Goal: Task Accomplishment & Management: Use online tool/utility

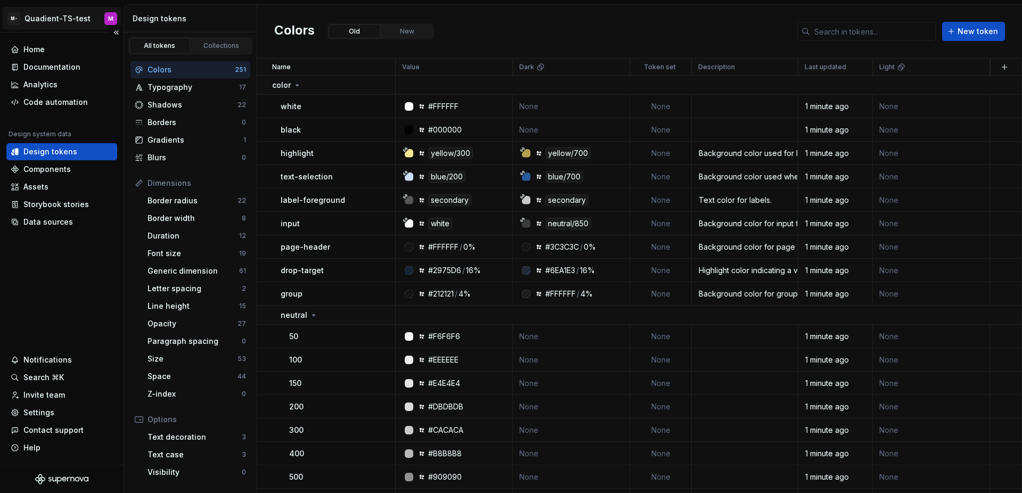
click at [76, 20] on html "M- Quadient-TS-test M Home Documentation Analytics Code automation Design syste…" at bounding box center [511, 246] width 1022 height 493
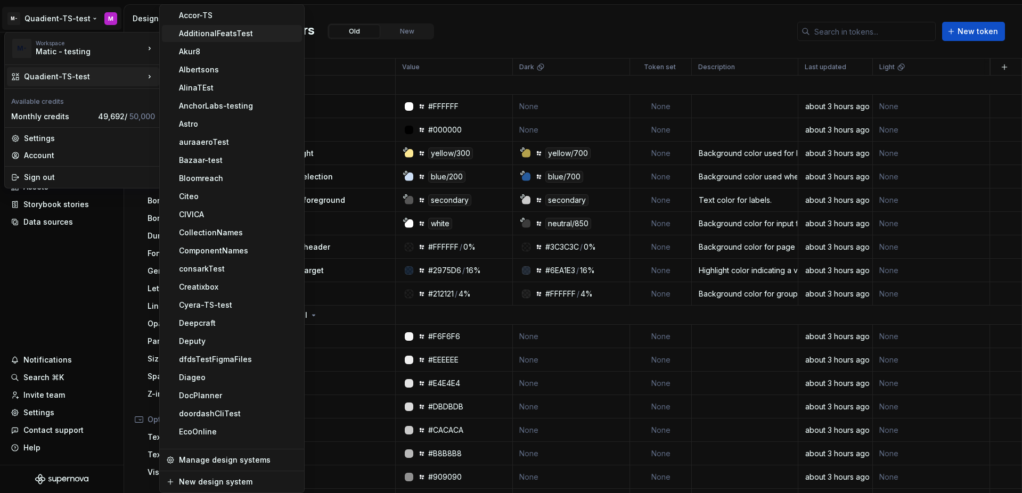
click at [241, 32] on div "AdditionalFeatsTest" at bounding box center [238, 33] width 119 height 11
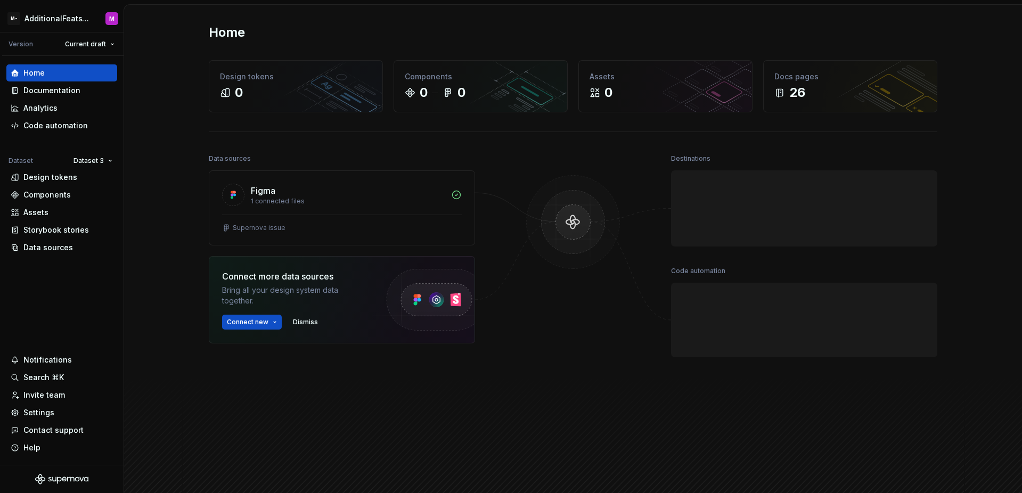
click at [75, 155] on html "M- AdditionalFeatsTest M Version Current draft Home Documentation Analytics Cod…" at bounding box center [511, 246] width 1022 height 493
click at [96, 174] on div "Dataset 1" at bounding box center [117, 181] width 91 height 17
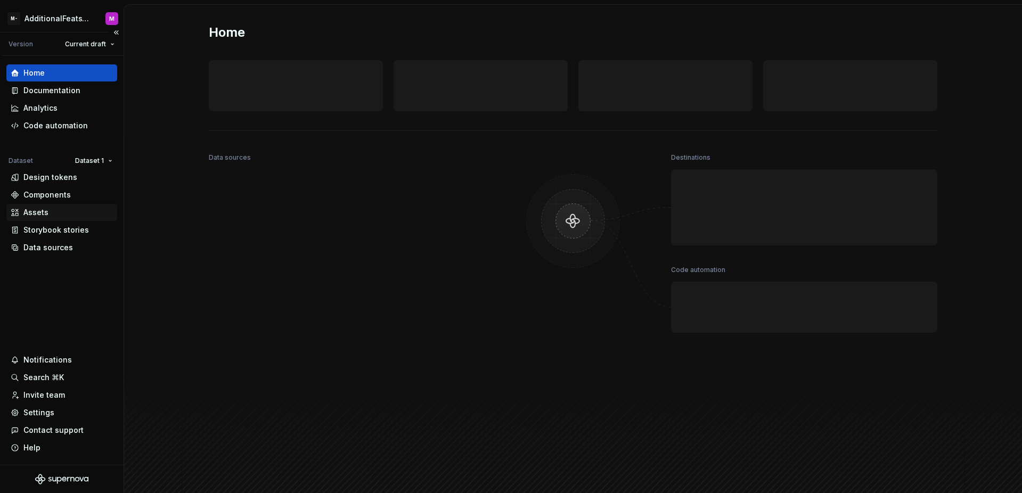
click at [58, 210] on div "Assets" at bounding box center [62, 212] width 102 height 11
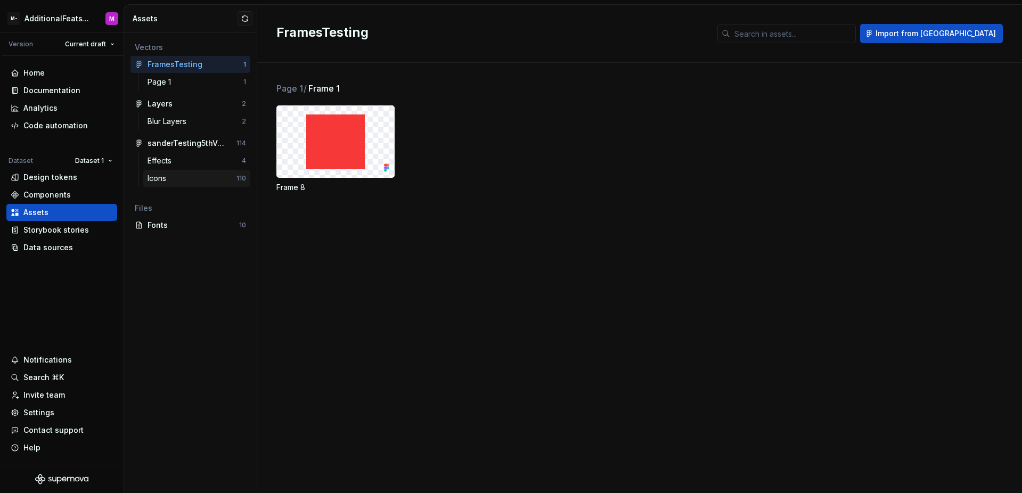
click at [210, 179] on div "Icons" at bounding box center [192, 178] width 89 height 11
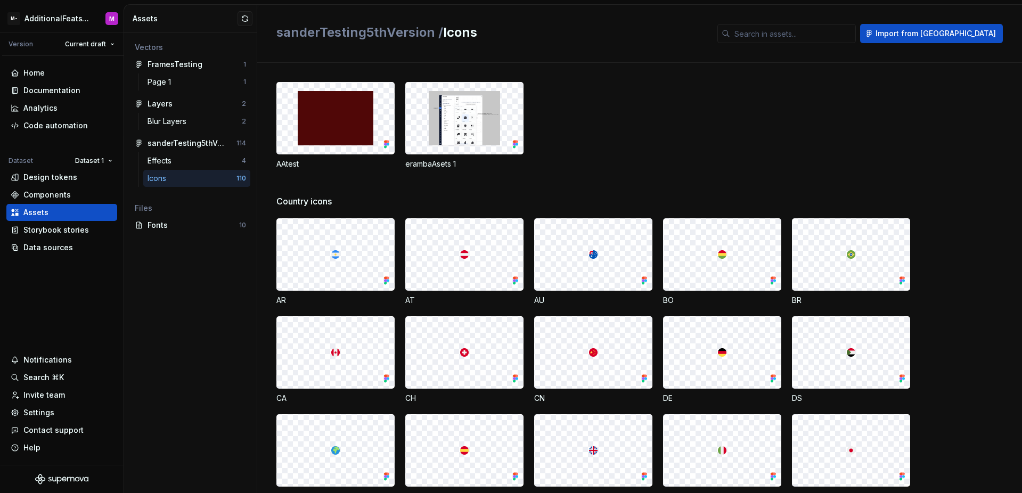
click at [338, 108] on img at bounding box center [336, 118] width 76 height 54
click at [340, 116] on img at bounding box center [336, 118] width 76 height 54
click at [343, 124] on img at bounding box center [336, 118] width 76 height 54
click at [344, 125] on img at bounding box center [336, 118] width 76 height 54
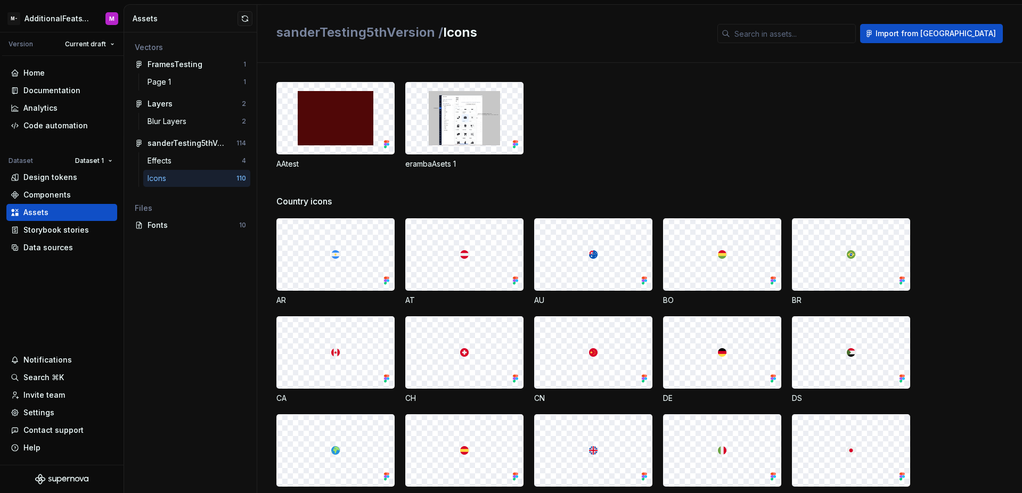
click at [344, 125] on img at bounding box center [336, 118] width 76 height 54
click at [424, 127] on div at bounding box center [464, 118] width 117 height 71
click at [360, 122] on img at bounding box center [336, 118] width 76 height 54
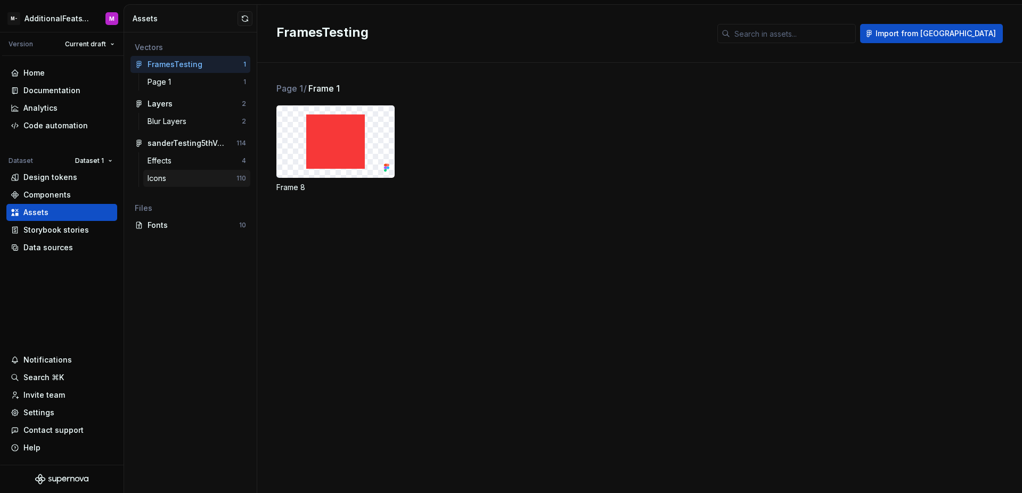
click at [185, 183] on div "Icons" at bounding box center [192, 178] width 89 height 11
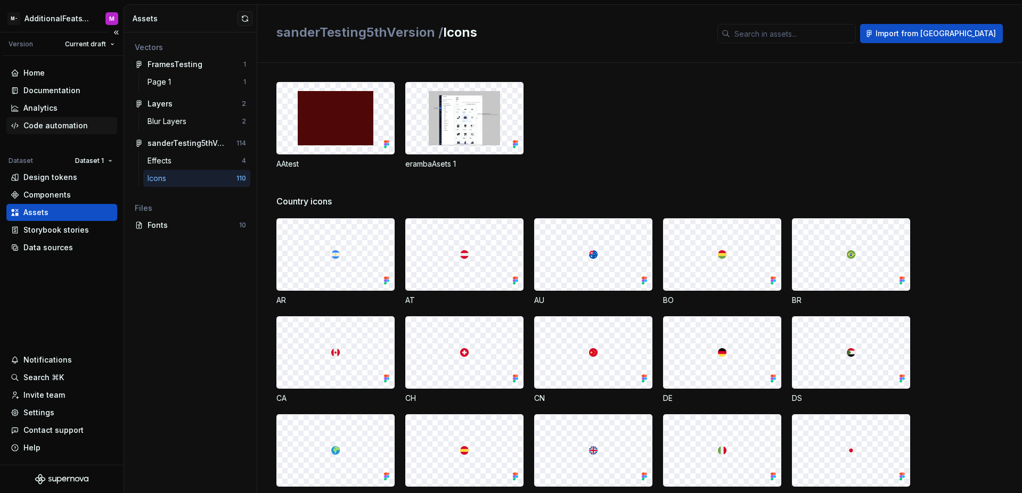
click at [61, 128] on div "Code automation" at bounding box center [55, 125] width 64 height 11
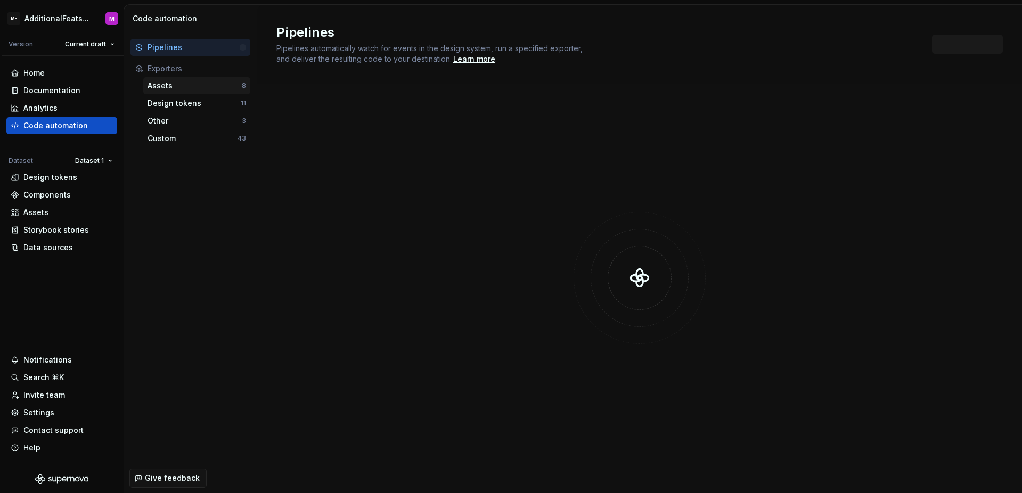
click at [209, 90] on div "Assets" at bounding box center [195, 85] width 94 height 11
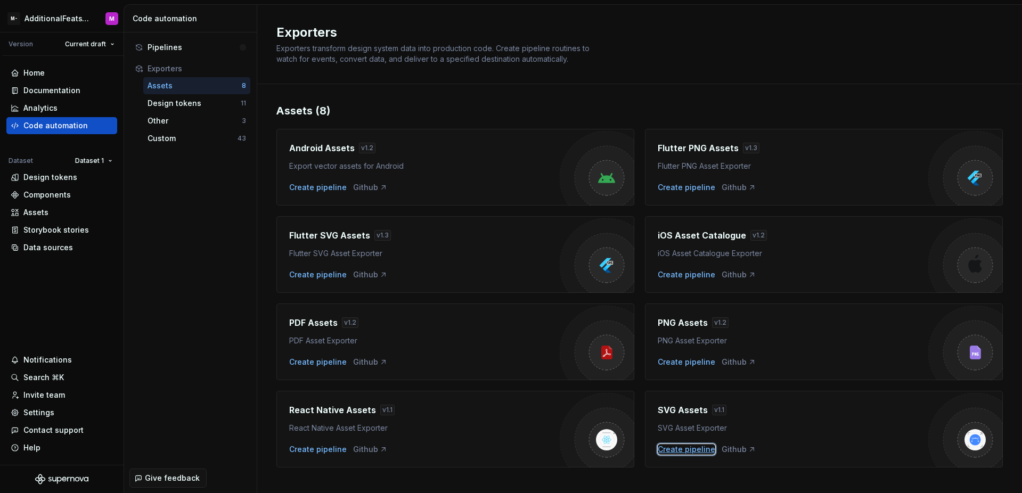
click at [683, 447] on div "Create pipeline" at bounding box center [687, 449] width 58 height 11
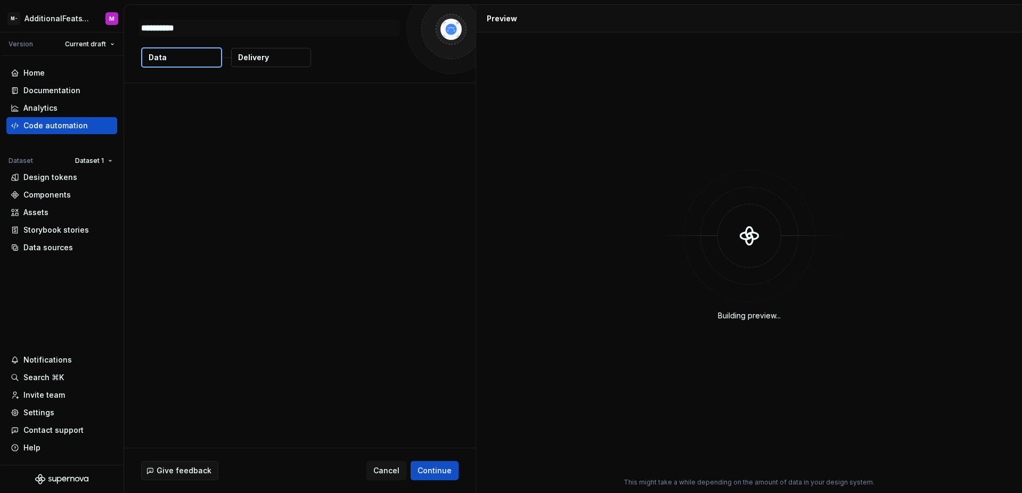
type textarea "*"
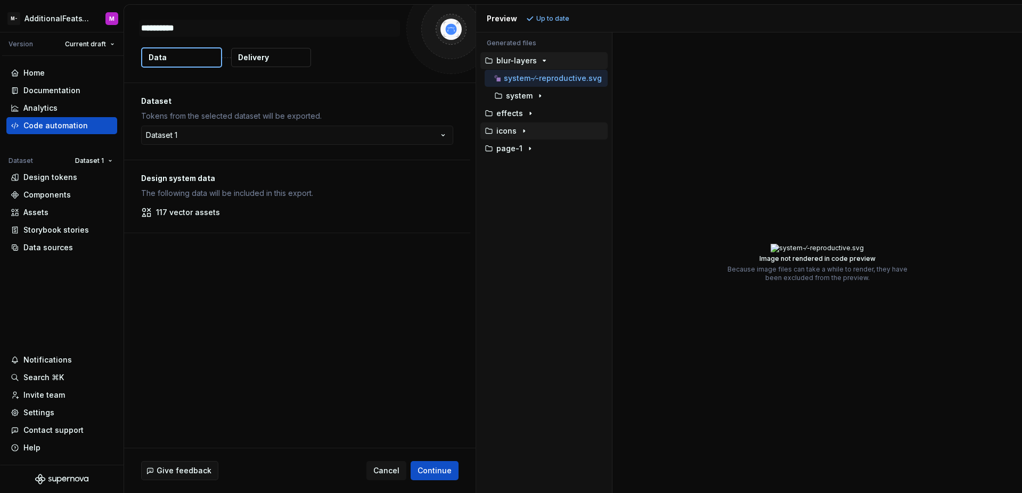
click at [524, 131] on icon "button" at bounding box center [524, 131] width 1 height 3
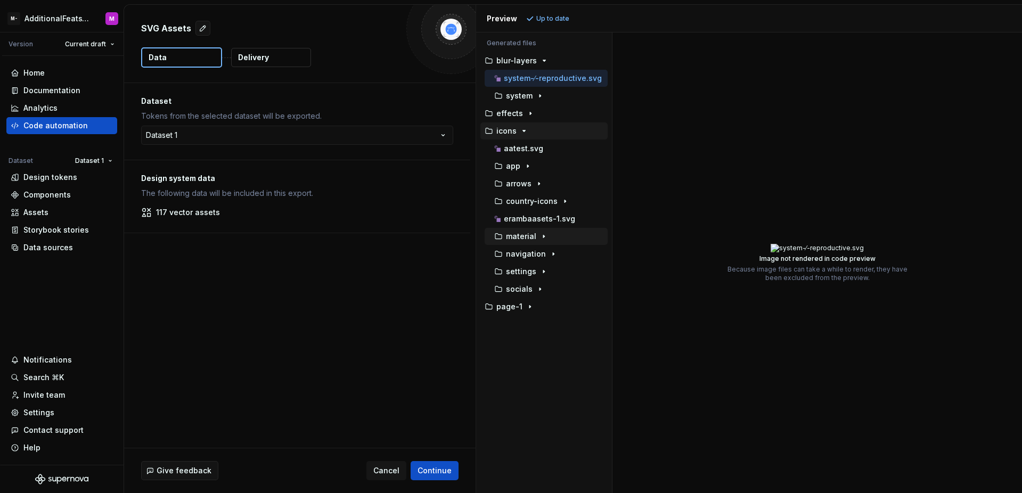
click at [544, 237] on icon "button" at bounding box center [544, 236] width 9 height 9
click at [540, 289] on icon "button" at bounding box center [540, 289] width 9 height 9
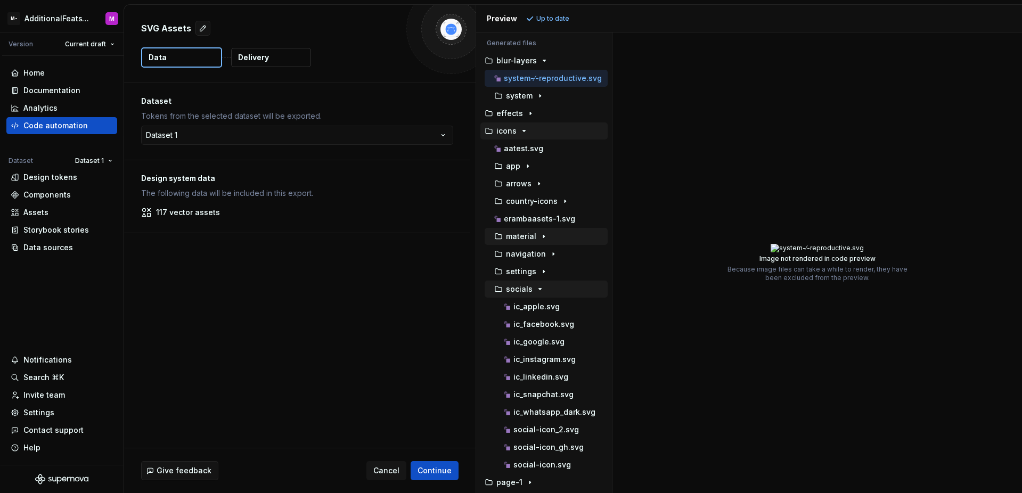
click at [540, 289] on icon "button" at bounding box center [540, 289] width 9 height 9
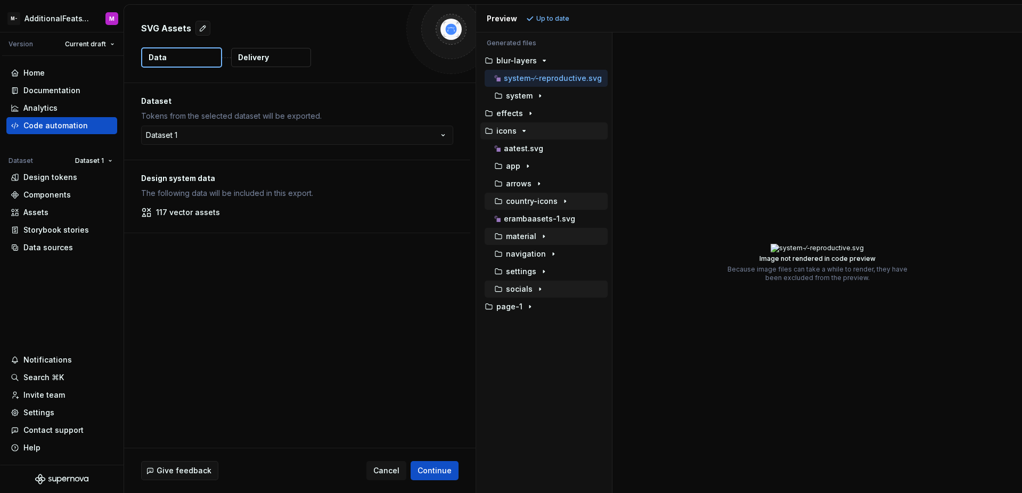
click at [561, 197] on icon "button" at bounding box center [565, 201] width 9 height 9
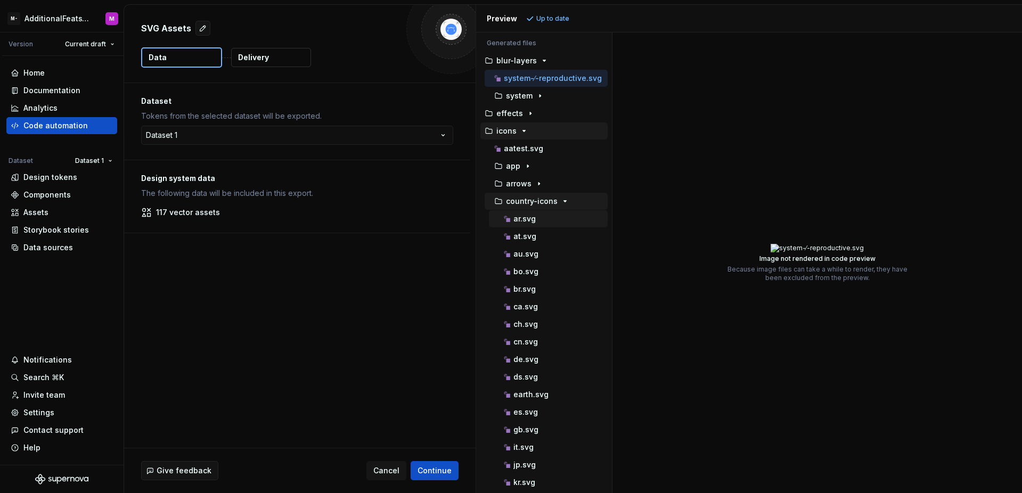
click at [531, 223] on p "ar.svg" at bounding box center [525, 219] width 22 height 9
click at [818, 246] on img at bounding box center [817, 248] width 27 height 9
click at [758, 221] on div "Image not rendered in code preview Because image files can take a while to rend…" at bounding box center [818, 262] width 180 height 461
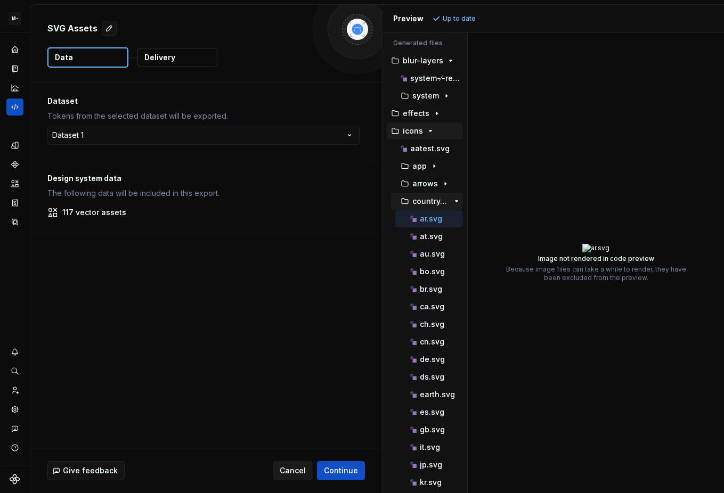
click at [290, 468] on span "Cancel" at bounding box center [293, 471] width 26 height 11
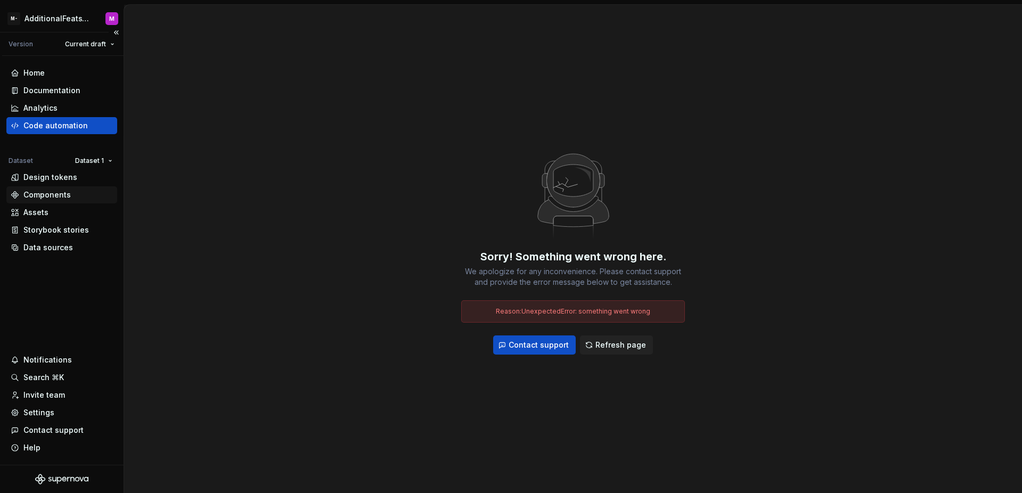
click at [66, 196] on div "Components" at bounding box center [46, 195] width 47 height 11
click at [60, 212] on div "Assets" at bounding box center [62, 212] width 102 height 11
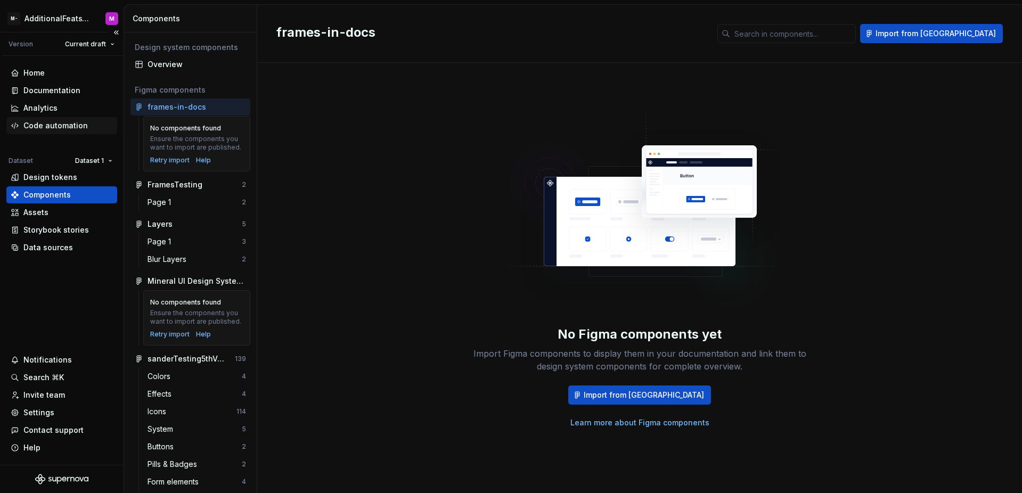
click at [70, 132] on div "Code automation" at bounding box center [61, 125] width 111 height 17
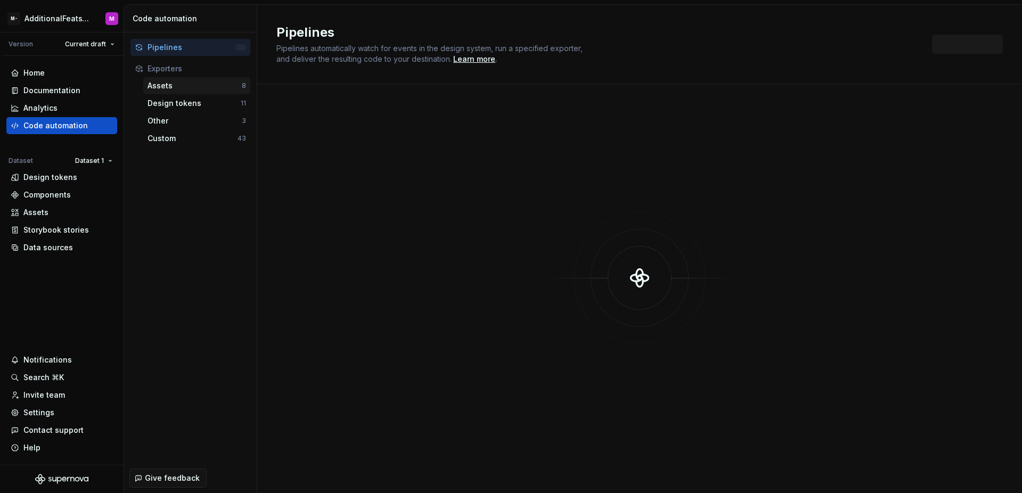
click at [191, 85] on div "Assets" at bounding box center [195, 85] width 94 height 11
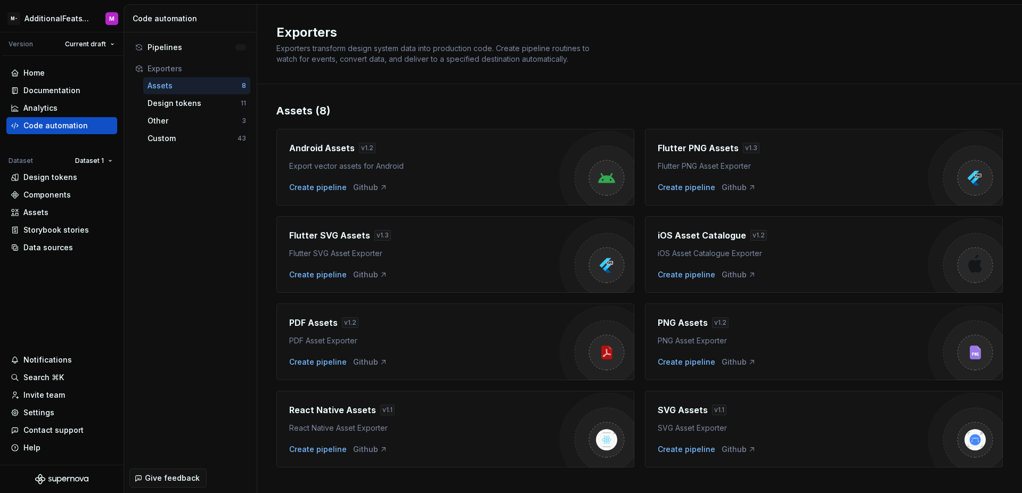
scroll to position [15, 0]
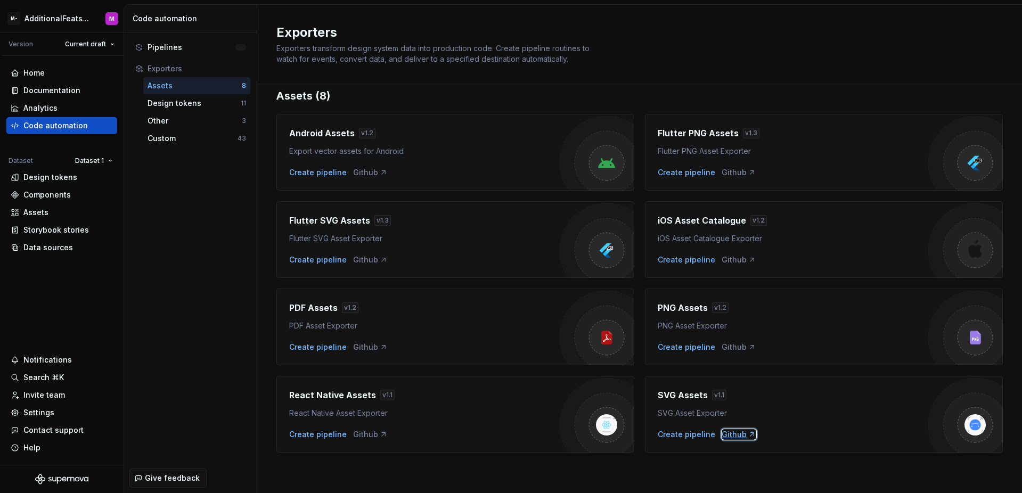
click at [728, 435] on div "Github" at bounding box center [739, 434] width 35 height 11
click at [69, 177] on div "Design tokens" at bounding box center [50, 177] width 54 height 11
